Goal: Transaction & Acquisition: Book appointment/travel/reservation

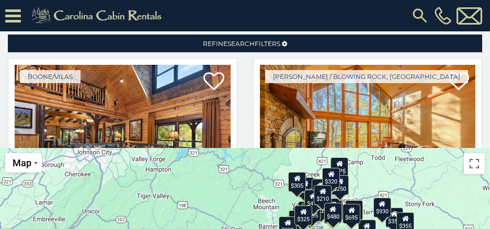
scroll to position [120, 0]
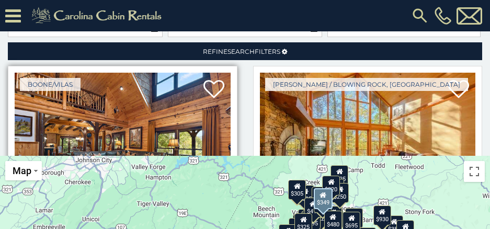
click at [159, 125] on img at bounding box center [123, 145] width 216 height 144
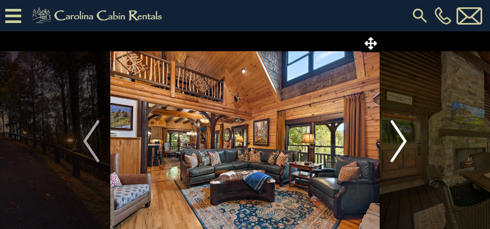
click at [404, 144] on img "Next" at bounding box center [398, 141] width 16 height 42
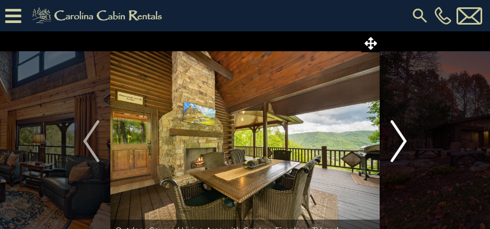
click at [401, 144] on img "Next" at bounding box center [398, 141] width 16 height 42
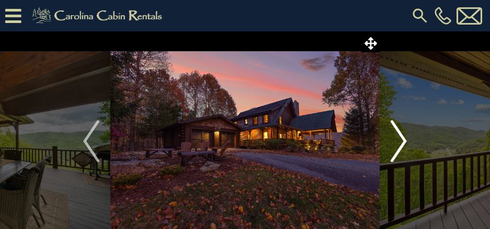
click at [401, 144] on img "Next" at bounding box center [398, 141] width 16 height 42
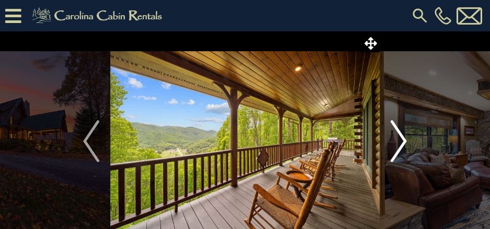
click at [402, 145] on img "Next" at bounding box center [398, 141] width 16 height 42
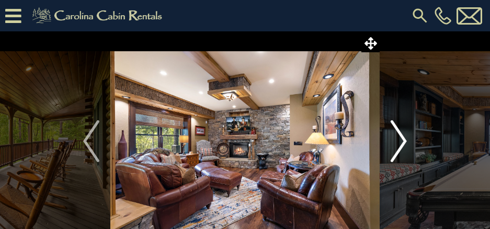
click at [402, 145] on img "Next" at bounding box center [398, 141] width 16 height 42
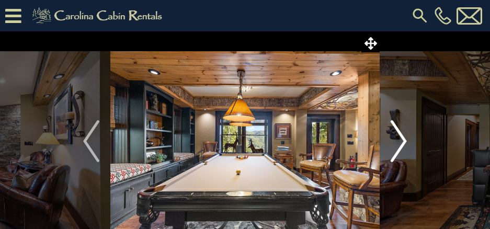
click at [402, 145] on img "Next" at bounding box center [398, 141] width 16 height 42
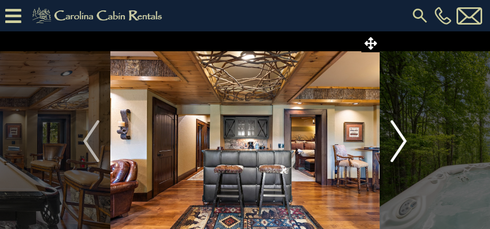
click at [402, 145] on img "Next" at bounding box center [398, 141] width 16 height 42
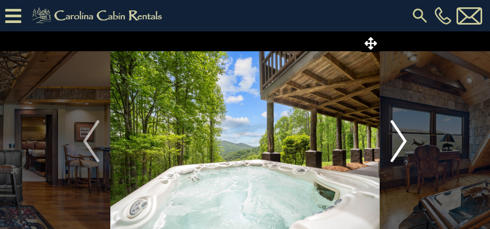
click at [402, 145] on img "Next" at bounding box center [398, 141] width 16 height 42
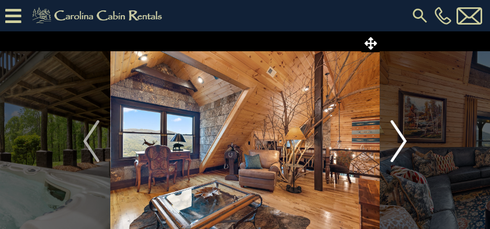
click at [400, 144] on img "Next" at bounding box center [398, 141] width 16 height 42
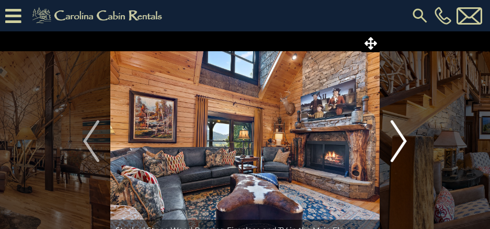
click at [400, 144] on img "Next" at bounding box center [398, 141] width 16 height 42
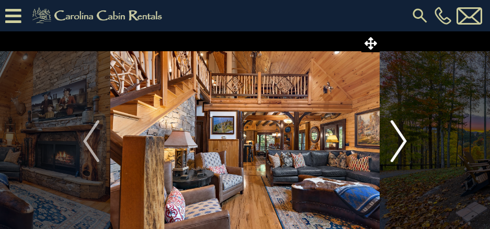
click at [400, 144] on img "Next" at bounding box center [398, 141] width 16 height 42
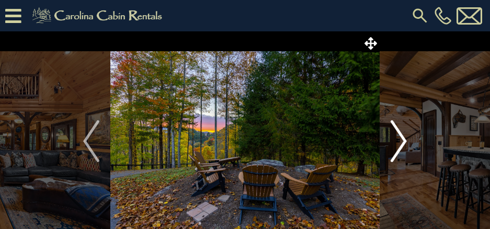
click at [400, 144] on img "Next" at bounding box center [398, 141] width 16 height 42
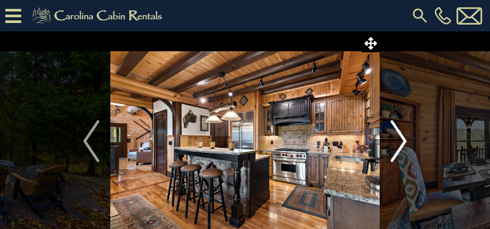
click at [400, 144] on img "Next" at bounding box center [398, 141] width 16 height 42
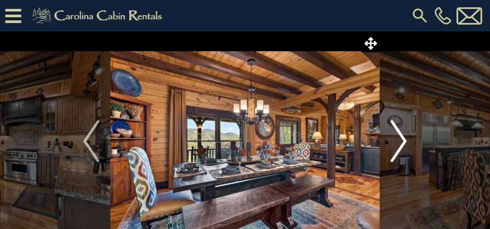
click at [400, 144] on img "Next" at bounding box center [398, 141] width 16 height 42
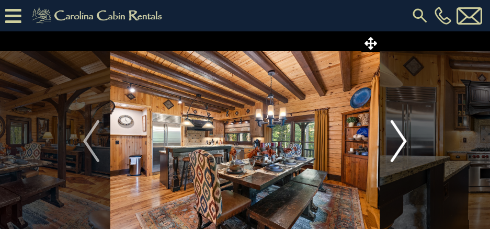
click at [400, 144] on img "Next" at bounding box center [398, 141] width 16 height 42
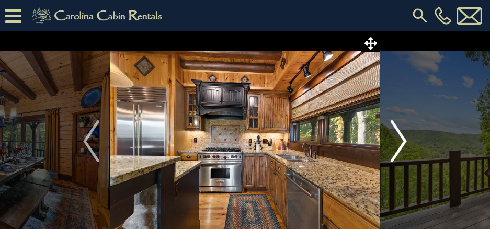
click at [400, 144] on img "Next" at bounding box center [398, 141] width 16 height 42
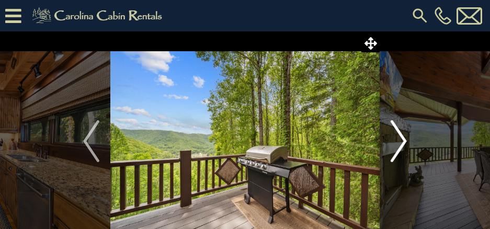
click at [400, 144] on img "Next" at bounding box center [398, 141] width 16 height 42
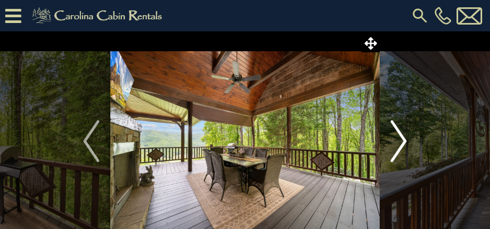
click at [400, 144] on img "Next" at bounding box center [398, 141] width 16 height 42
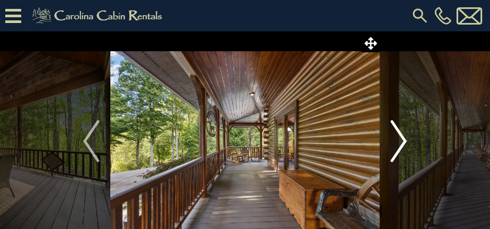
click at [400, 144] on img "Next" at bounding box center [398, 141] width 16 height 42
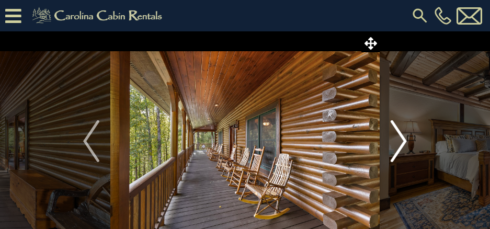
click at [400, 144] on img "Next" at bounding box center [398, 141] width 16 height 42
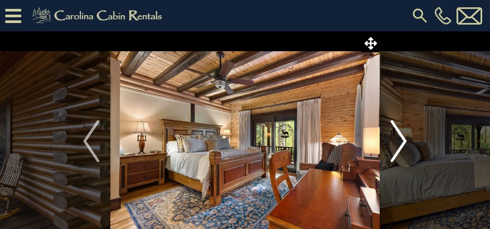
click at [400, 144] on img "Next" at bounding box center [398, 141] width 16 height 42
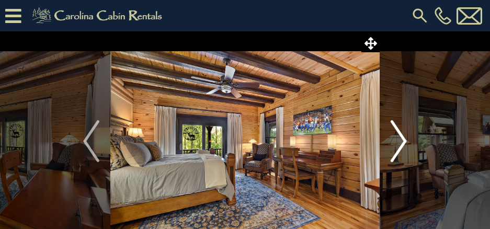
click at [400, 144] on img "Next" at bounding box center [398, 141] width 16 height 42
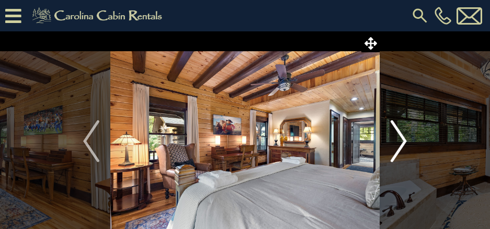
click at [400, 144] on img "Next" at bounding box center [398, 141] width 16 height 42
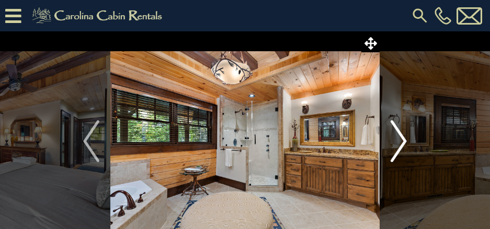
click at [400, 144] on img "Next" at bounding box center [398, 141] width 16 height 42
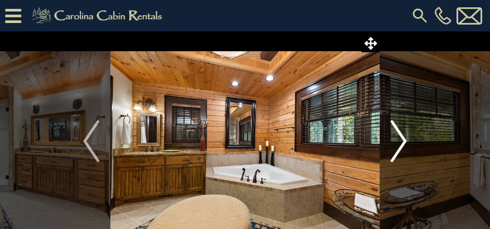
click at [400, 144] on img "Next" at bounding box center [398, 141] width 16 height 42
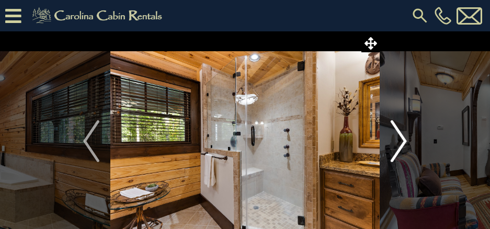
click at [400, 144] on img "Next" at bounding box center [398, 141] width 16 height 42
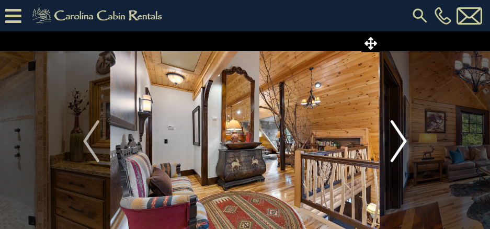
click at [400, 144] on img "Next" at bounding box center [398, 141] width 16 height 42
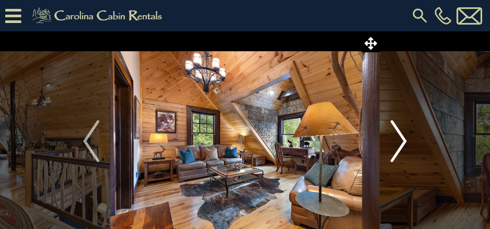
click at [401, 145] on img "Next" at bounding box center [398, 141] width 16 height 42
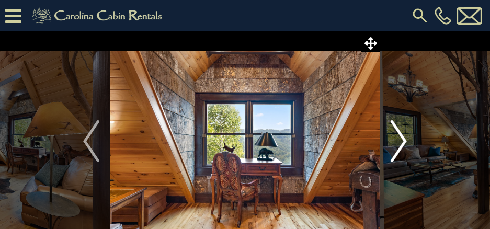
click at [401, 145] on img "Next" at bounding box center [398, 141] width 16 height 42
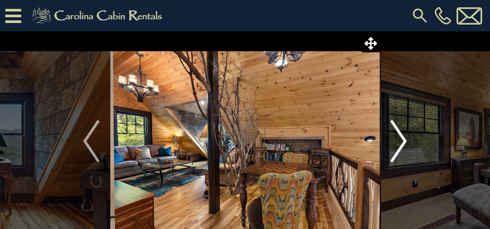
click at [401, 145] on img "Next" at bounding box center [398, 141] width 16 height 42
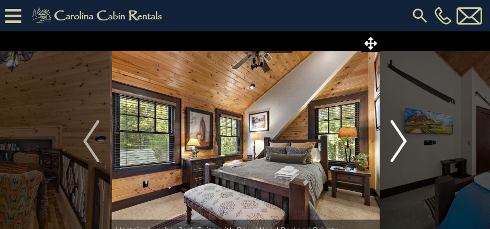
click at [401, 145] on img "Next" at bounding box center [398, 141] width 16 height 42
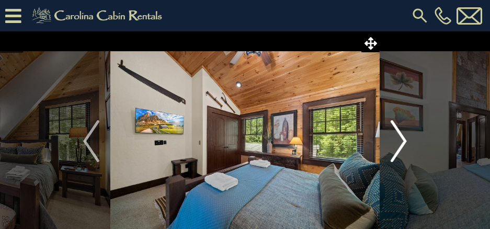
click at [401, 145] on img "Next" at bounding box center [398, 141] width 16 height 42
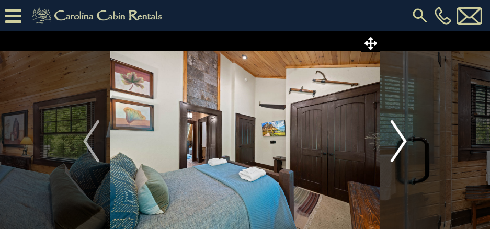
click at [401, 145] on img "Next" at bounding box center [398, 141] width 16 height 42
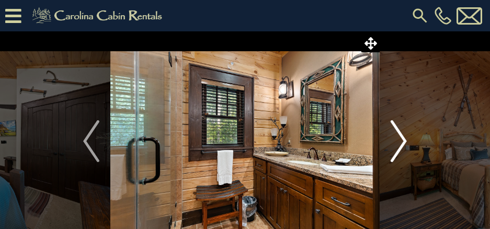
click at [401, 145] on img "Next" at bounding box center [398, 141] width 16 height 42
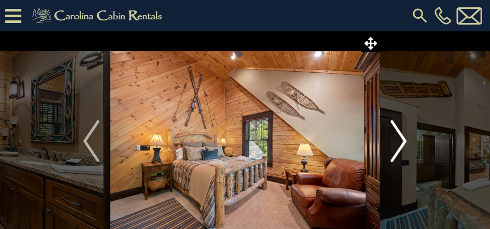
click at [401, 145] on img "Next" at bounding box center [398, 141] width 16 height 42
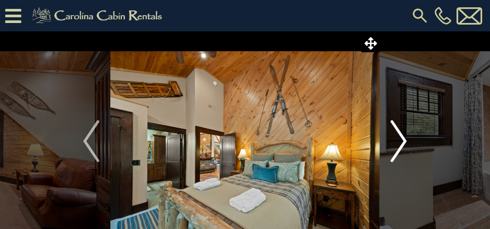
click at [401, 145] on img "Next" at bounding box center [398, 141] width 16 height 42
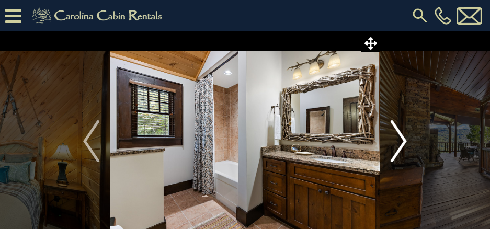
click at [401, 145] on img "Next" at bounding box center [398, 141] width 16 height 42
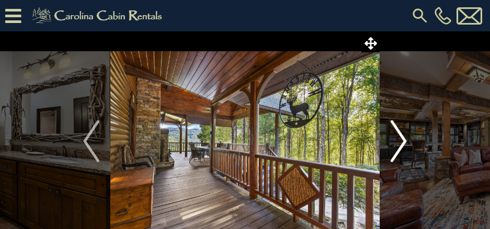
click at [401, 145] on img "Next" at bounding box center [398, 141] width 16 height 42
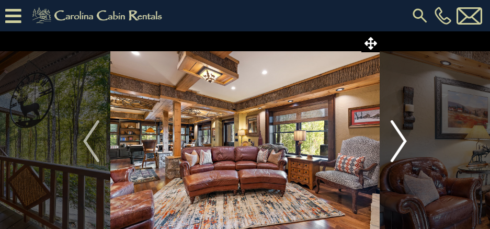
click at [401, 145] on img "Next" at bounding box center [398, 141] width 16 height 42
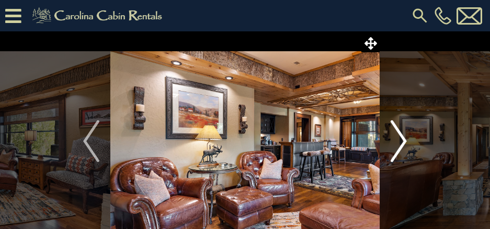
click at [401, 145] on img "Next" at bounding box center [398, 141] width 16 height 42
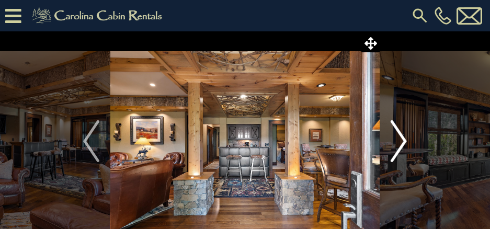
click at [401, 145] on img "Next" at bounding box center [398, 141] width 16 height 42
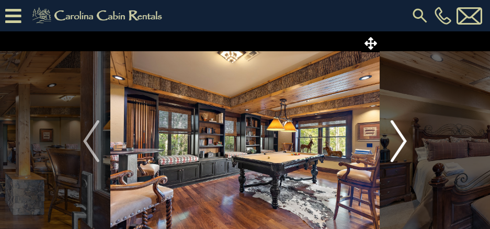
click at [401, 145] on img "Next" at bounding box center [398, 141] width 16 height 42
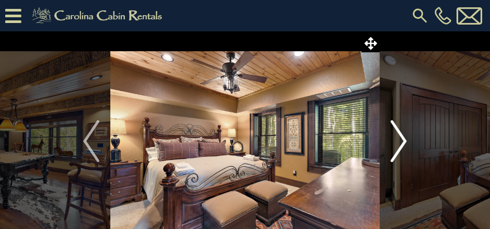
click at [401, 145] on img "Next" at bounding box center [398, 141] width 16 height 42
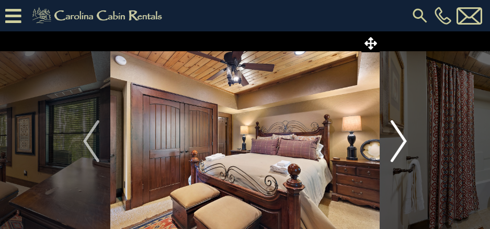
click at [401, 145] on img "Next" at bounding box center [398, 141] width 16 height 42
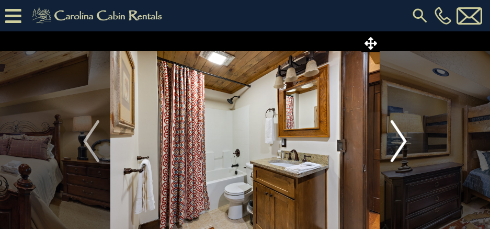
click at [401, 145] on img "Next" at bounding box center [398, 141] width 16 height 42
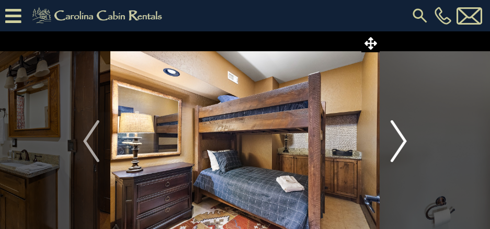
click at [401, 145] on img "Next" at bounding box center [398, 141] width 16 height 42
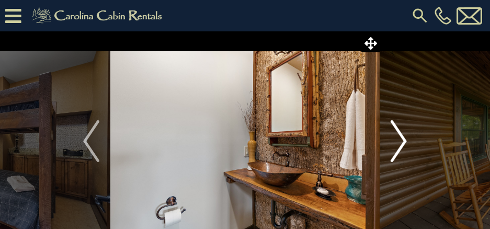
click at [401, 145] on img "Next" at bounding box center [398, 141] width 16 height 42
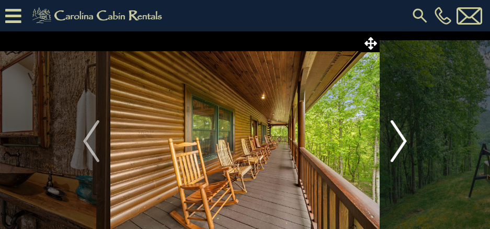
click at [401, 145] on img "Next" at bounding box center [398, 141] width 16 height 42
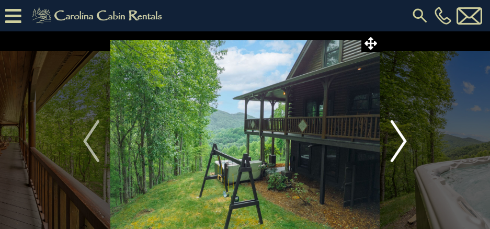
click at [401, 144] on img "Next" at bounding box center [398, 141] width 16 height 42
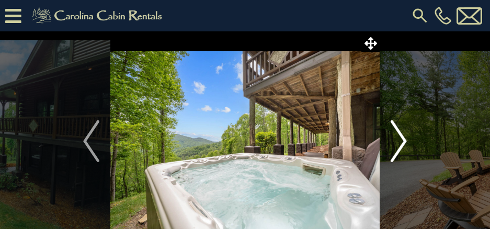
click at [401, 144] on img "Next" at bounding box center [398, 141] width 16 height 42
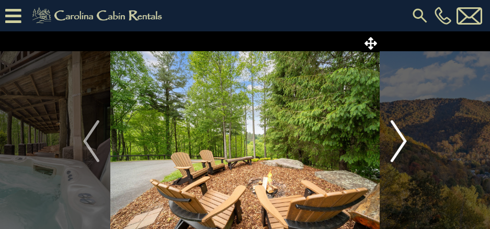
click at [401, 144] on img "Next" at bounding box center [398, 141] width 16 height 42
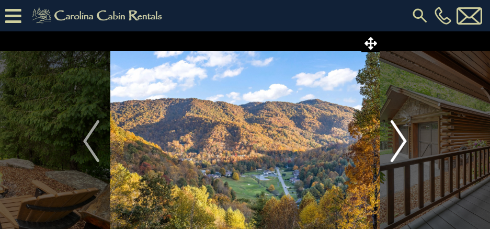
click at [401, 144] on img "Next" at bounding box center [398, 141] width 16 height 42
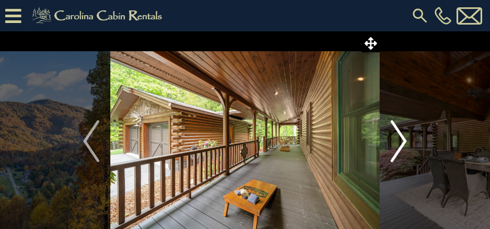
click at [401, 144] on img "Next" at bounding box center [398, 141] width 16 height 42
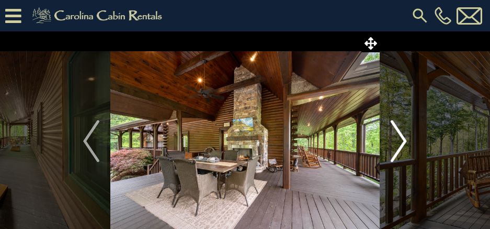
click at [401, 144] on img "Next" at bounding box center [398, 141] width 16 height 42
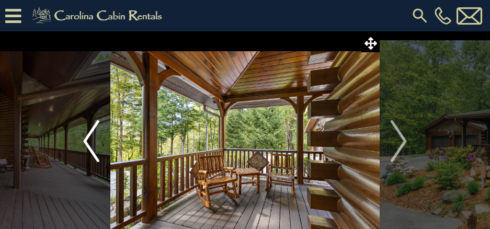
click at [85, 142] on img "Previous" at bounding box center [91, 141] width 16 height 42
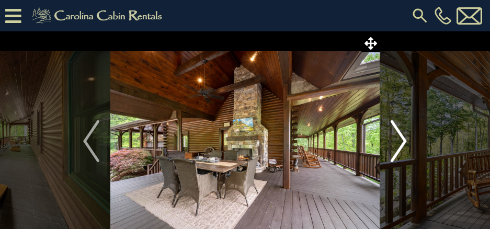
click at [397, 146] on img "Next" at bounding box center [398, 141] width 16 height 42
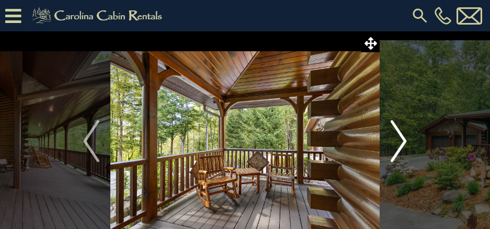
click at [397, 146] on img "Next" at bounding box center [398, 141] width 16 height 42
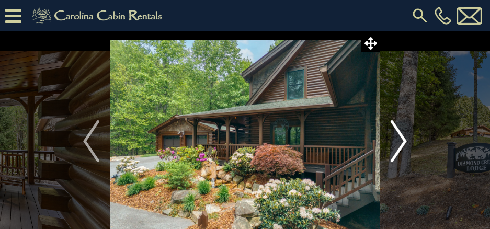
click at [401, 147] on img "Next" at bounding box center [398, 141] width 16 height 42
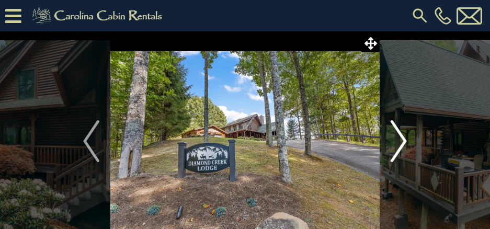
click at [401, 147] on img "Next" at bounding box center [398, 141] width 16 height 42
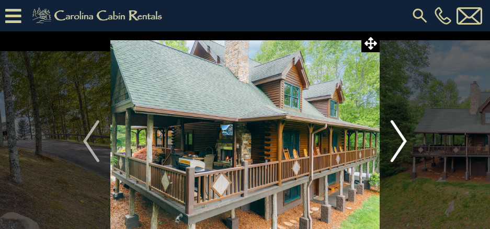
click at [401, 147] on img "Next" at bounding box center [398, 141] width 16 height 42
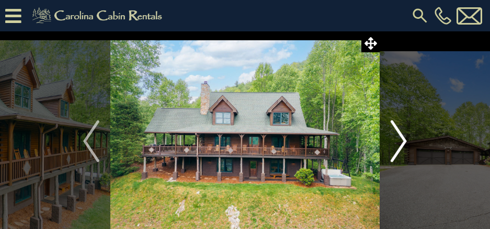
click at [401, 147] on img "Next" at bounding box center [398, 141] width 16 height 42
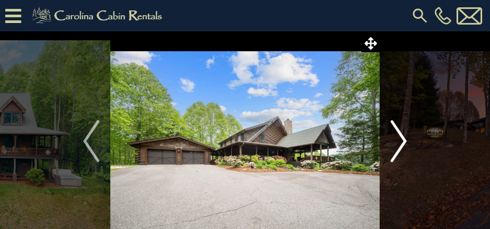
click at [401, 147] on img "Next" at bounding box center [398, 141] width 16 height 42
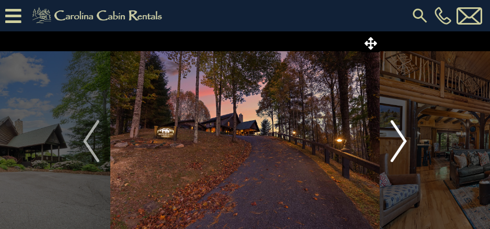
click at [401, 147] on img "Next" at bounding box center [398, 141] width 16 height 42
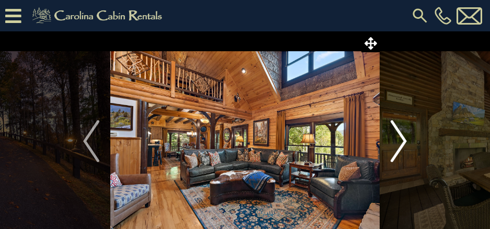
click at [401, 147] on img "Next" at bounding box center [398, 141] width 16 height 42
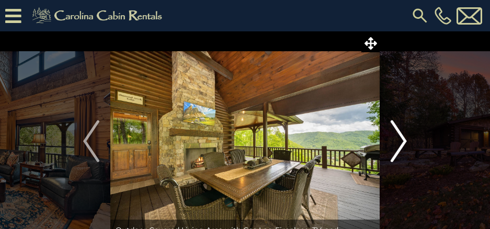
click at [401, 147] on img "Next" at bounding box center [398, 141] width 16 height 42
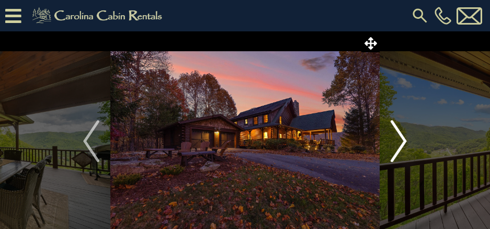
click at [401, 147] on img "Next" at bounding box center [398, 141] width 16 height 42
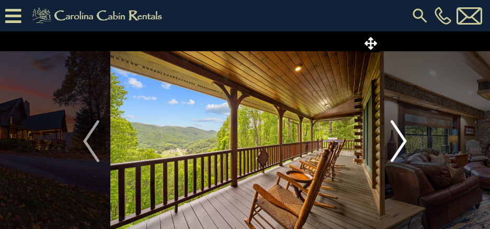
click at [401, 147] on img "Next" at bounding box center [398, 141] width 16 height 42
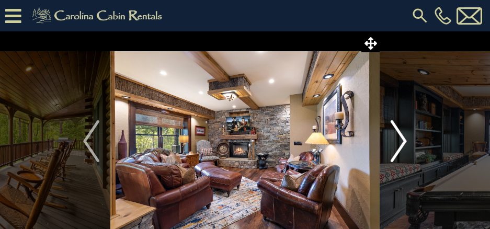
click at [401, 147] on img "Next" at bounding box center [398, 141] width 16 height 42
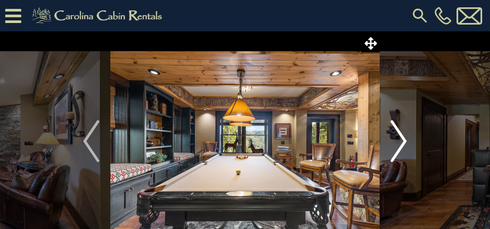
click at [401, 147] on img "Next" at bounding box center [398, 141] width 16 height 42
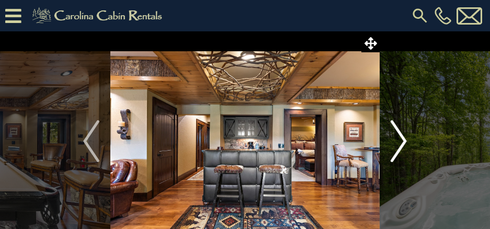
click at [401, 147] on img "Next" at bounding box center [398, 141] width 16 height 42
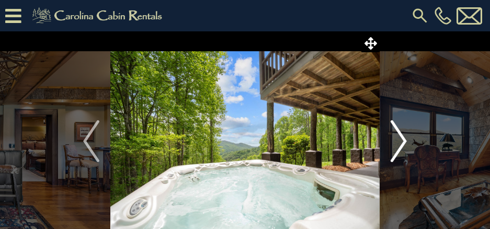
click at [401, 147] on img "Next" at bounding box center [398, 141] width 16 height 42
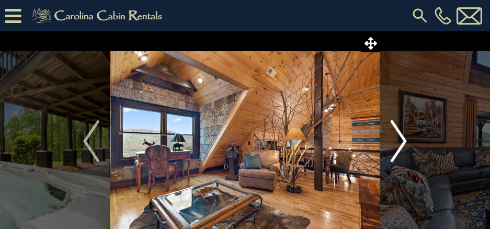
click at [401, 147] on img "Next" at bounding box center [398, 141] width 16 height 42
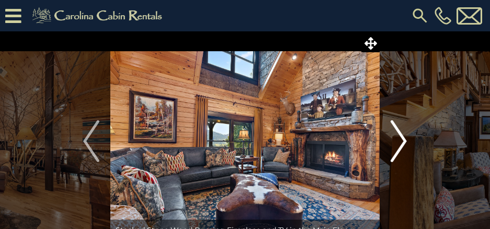
click at [401, 147] on img "Next" at bounding box center [398, 141] width 16 height 42
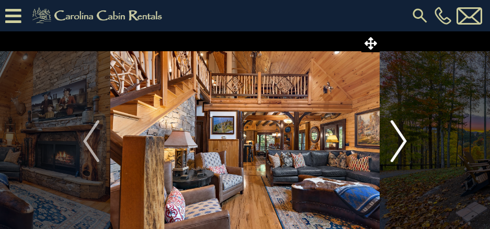
click at [401, 147] on img "Next" at bounding box center [398, 141] width 16 height 42
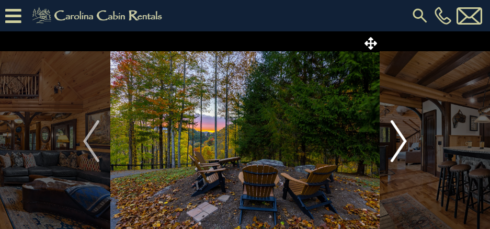
click at [401, 147] on img "Next" at bounding box center [398, 141] width 16 height 42
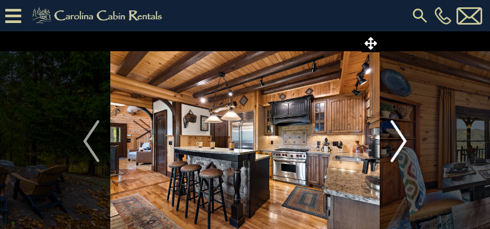
click at [401, 147] on img "Next" at bounding box center [398, 141] width 16 height 42
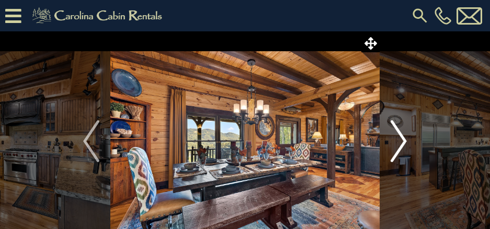
click at [401, 147] on img "Next" at bounding box center [398, 141] width 16 height 42
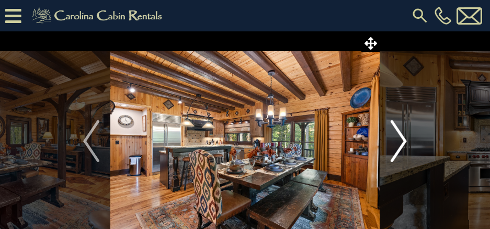
click at [401, 147] on img "Next" at bounding box center [398, 141] width 16 height 42
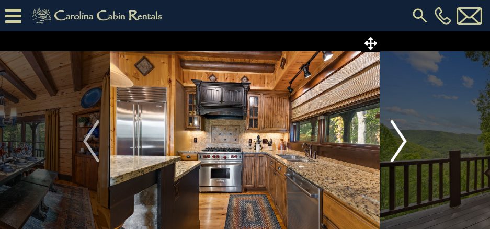
click at [401, 147] on img "Next" at bounding box center [398, 141] width 16 height 42
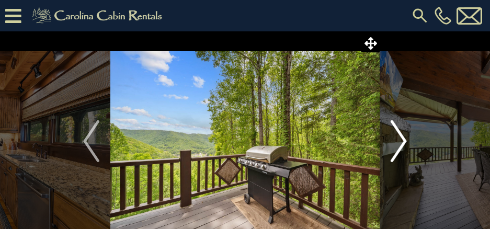
click at [401, 147] on img "Next" at bounding box center [398, 141] width 16 height 42
